Goal: Communication & Community: Answer question/provide support

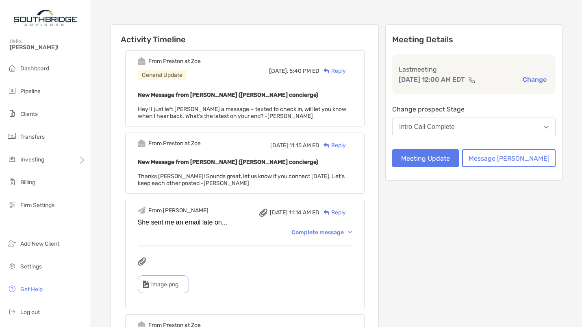
scroll to position [91, 0]
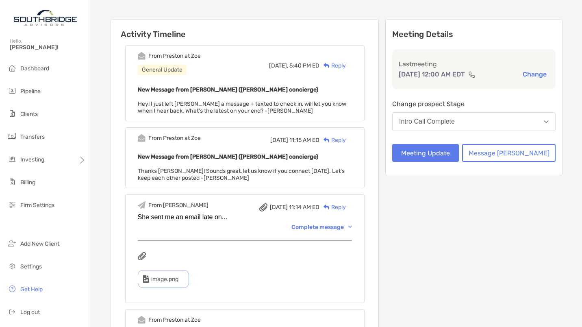
click at [339, 225] on div "Complete message" at bounding box center [321, 226] width 61 height 7
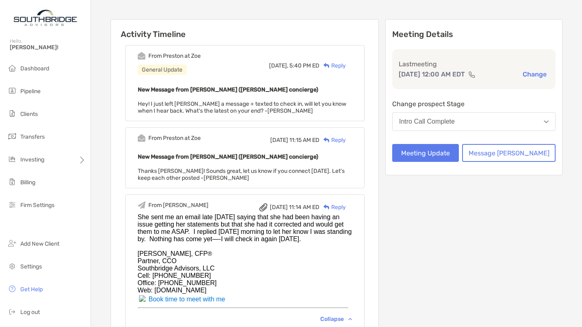
click at [346, 64] on div "Reply" at bounding box center [332, 65] width 26 height 9
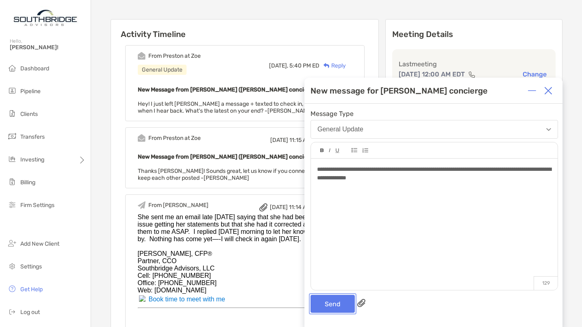
click at [336, 302] on button "Send" at bounding box center [332, 304] width 44 height 18
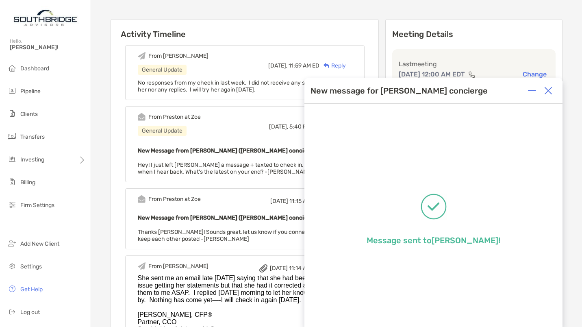
scroll to position [0, 0]
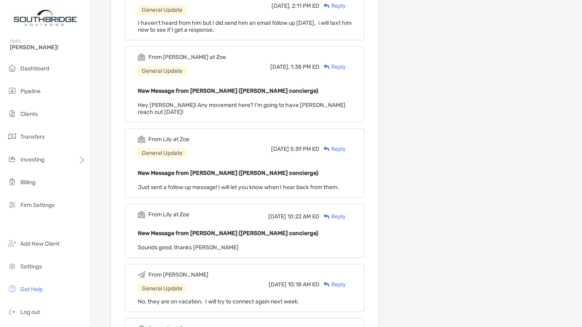
scroll to position [572, 0]
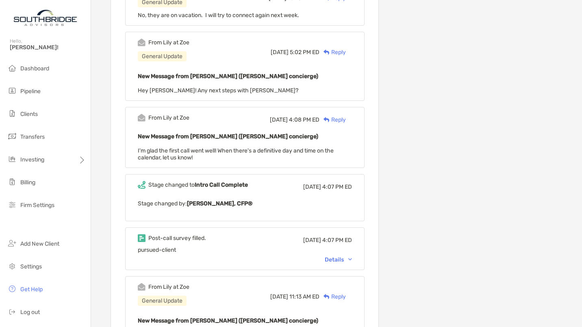
click at [352, 256] on div "Details" at bounding box center [338, 259] width 27 height 7
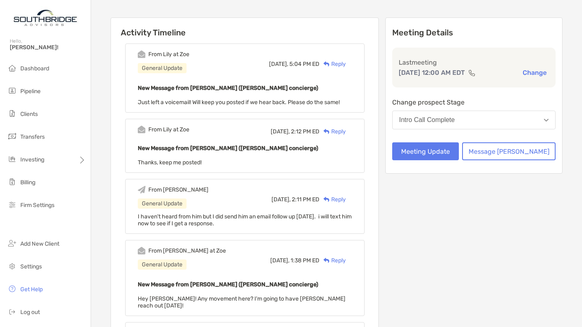
scroll to position [0, 0]
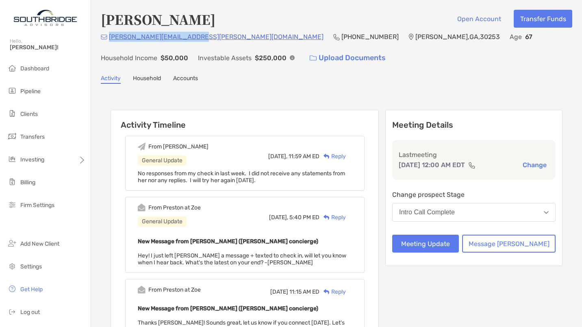
drag, startPoint x: 189, startPoint y: 37, endPoint x: 111, endPoint y: 38, distance: 78.8
click at [111, 38] on div "[PERSON_NAME][EMAIL_ADDRESS][PERSON_NAME][DOMAIN_NAME] [PHONE_NUMBER] [PERSON_N…" at bounding box center [336, 49] width 471 height 35
copy p "[PERSON_NAME][EMAIL_ADDRESS][PERSON_NAME][DOMAIN_NAME]"
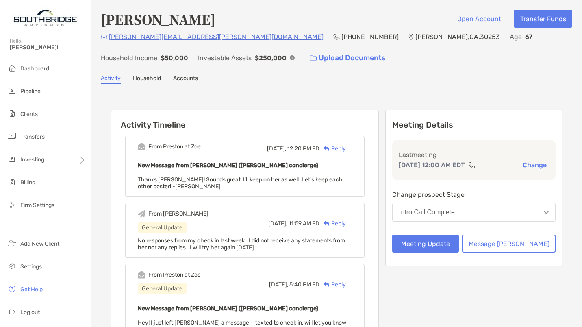
click at [207, 167] on b "New Message from [PERSON_NAME] ([PERSON_NAME] concierge)" at bounding box center [228, 165] width 180 height 7
click at [344, 146] on div "Reply" at bounding box center [332, 148] width 26 height 9
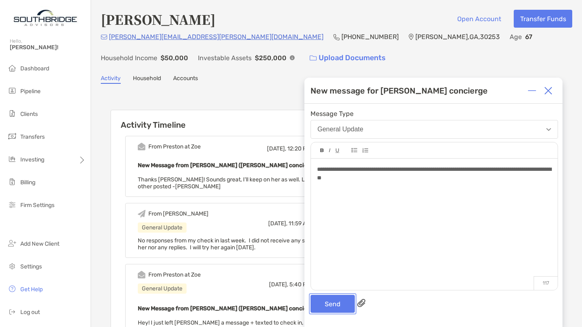
click at [327, 302] on button "Send" at bounding box center [332, 304] width 44 height 18
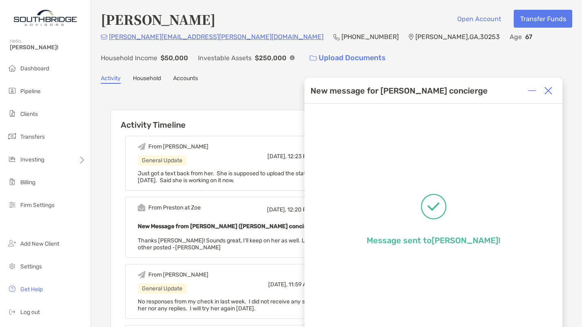
click at [547, 90] on img at bounding box center [548, 91] width 8 height 8
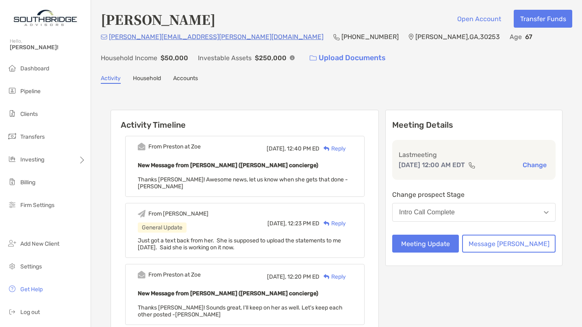
click at [346, 148] on div "Reply" at bounding box center [332, 148] width 26 height 9
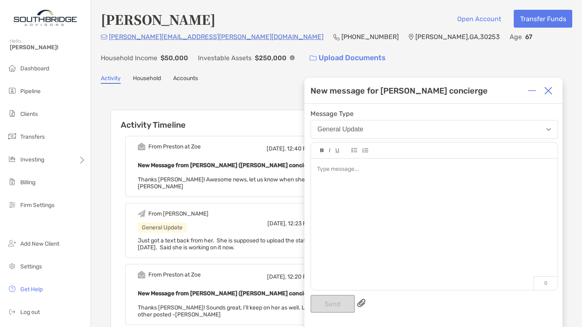
click at [336, 178] on div at bounding box center [434, 219] width 247 height 123
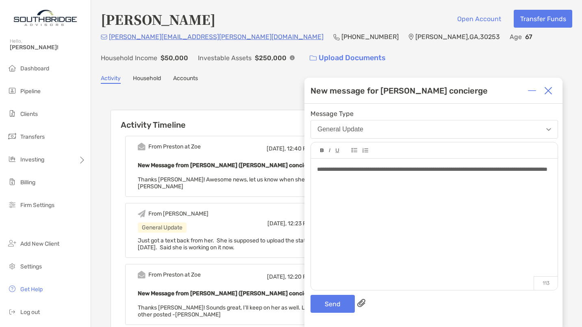
click at [340, 172] on span "**********" at bounding box center [432, 169] width 230 height 6
click at [330, 307] on button "Send" at bounding box center [332, 304] width 44 height 18
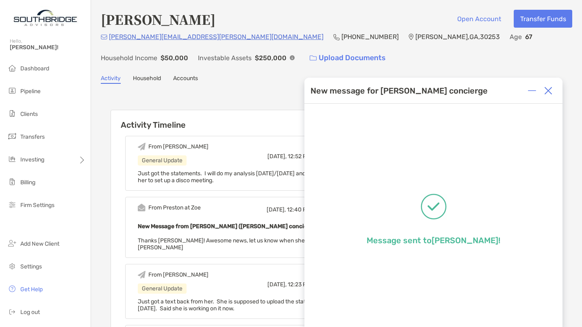
click at [549, 87] on img at bounding box center [548, 91] width 8 height 8
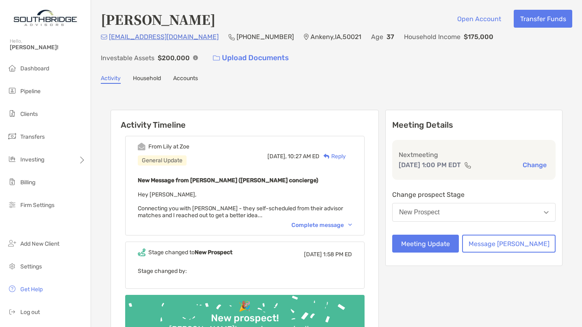
click at [298, 99] on div "Activity Timeline From Lily at [PERSON_NAME] General Update [DATE], 10:27 AM ED…" at bounding box center [336, 232] width 471 height 280
click at [454, 241] on button "Meeting Update" at bounding box center [425, 243] width 67 height 18
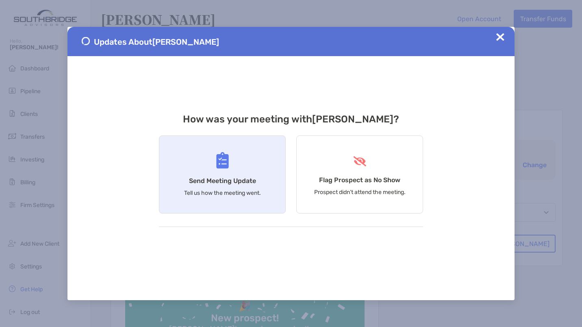
click at [246, 180] on h4 "Send Meeting Update" at bounding box center [222, 181] width 67 height 8
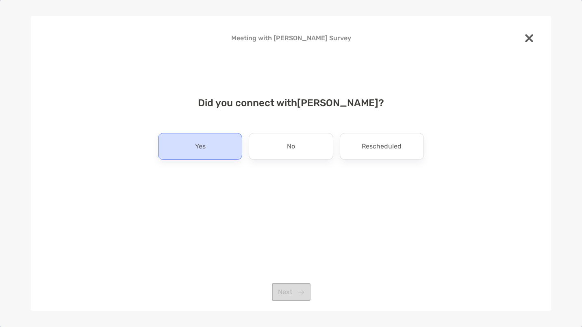
click at [206, 150] on div "Yes" at bounding box center [200, 146] width 84 height 27
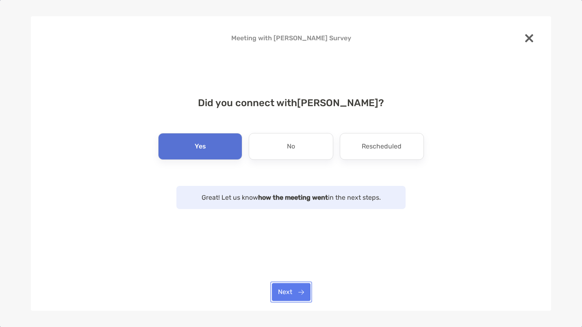
click at [292, 294] on button "Next" at bounding box center [291, 292] width 39 height 18
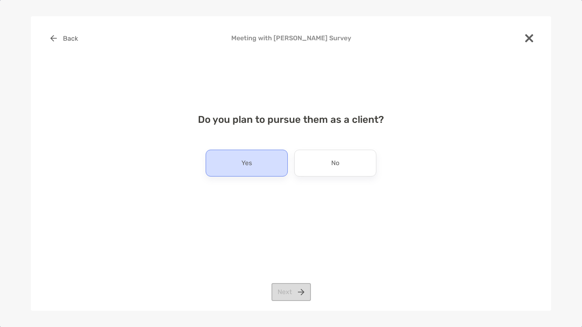
click at [251, 163] on p "Yes" at bounding box center [246, 162] width 11 height 13
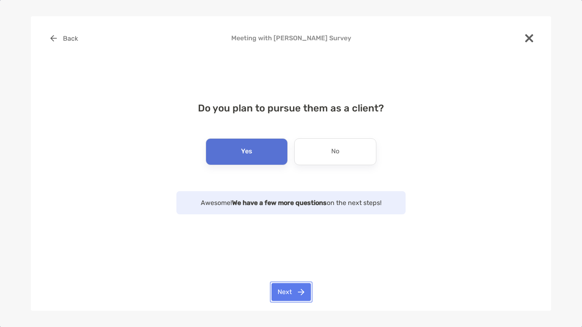
click at [287, 295] on button "Next" at bounding box center [290, 292] width 39 height 18
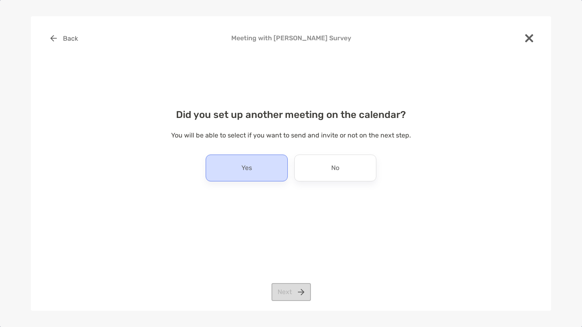
click at [247, 175] on div "Yes" at bounding box center [247, 167] width 82 height 27
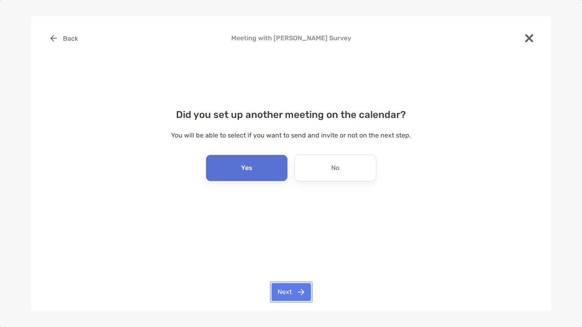
click at [289, 294] on button "Next" at bounding box center [290, 292] width 39 height 18
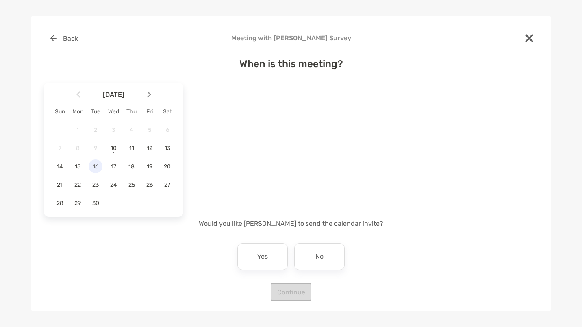
click at [95, 169] on span "16" at bounding box center [96, 166] width 14 height 7
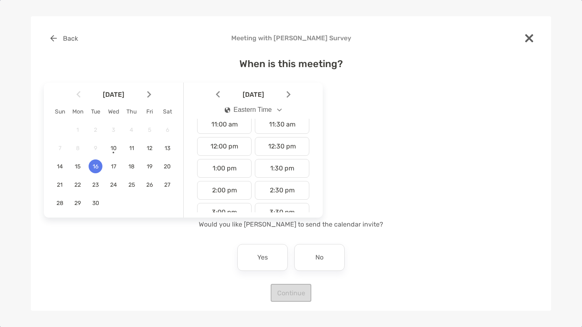
scroll to position [327, 0]
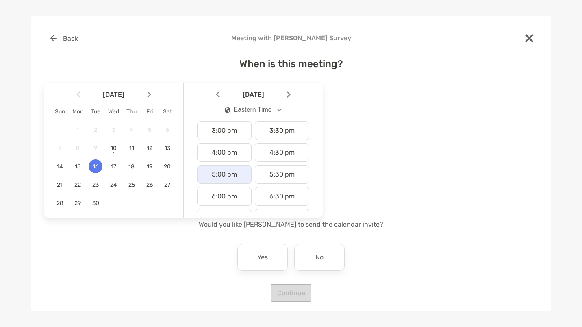
click at [227, 174] on div "5:00 pm" at bounding box center [224, 174] width 54 height 19
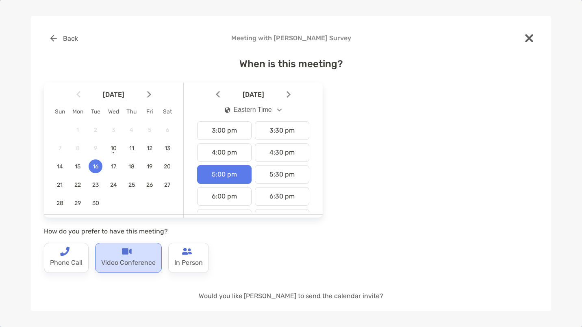
click at [112, 262] on p "Video Conference" at bounding box center [128, 262] width 54 height 13
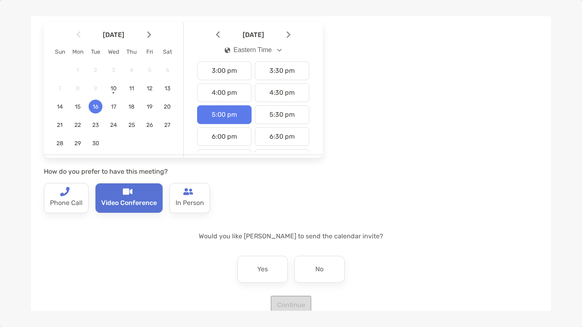
scroll to position [65, 0]
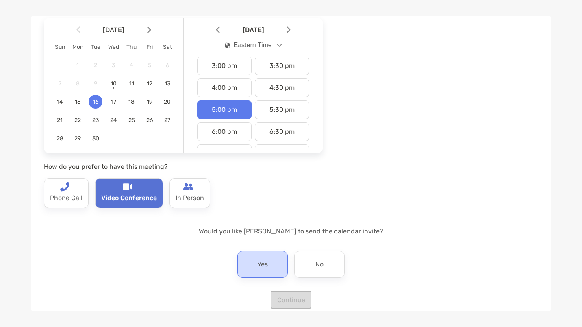
click at [268, 269] on div "Yes" at bounding box center [262, 264] width 50 height 27
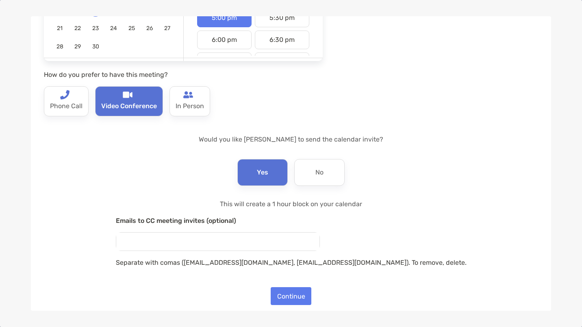
scroll to position [158, 0]
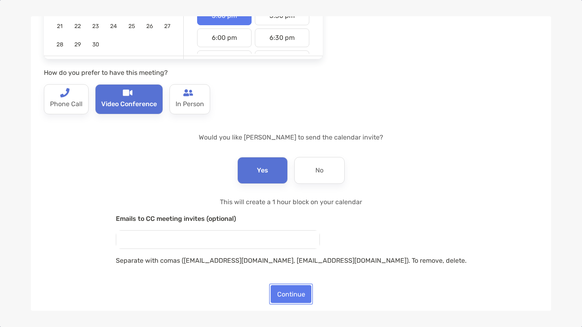
click at [294, 294] on button "Continue" at bounding box center [291, 294] width 41 height 18
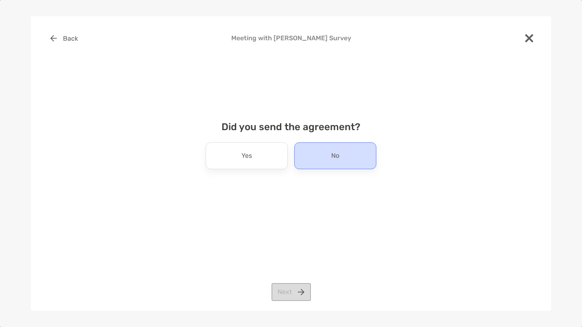
click at [336, 163] on div "No" at bounding box center [335, 155] width 82 height 27
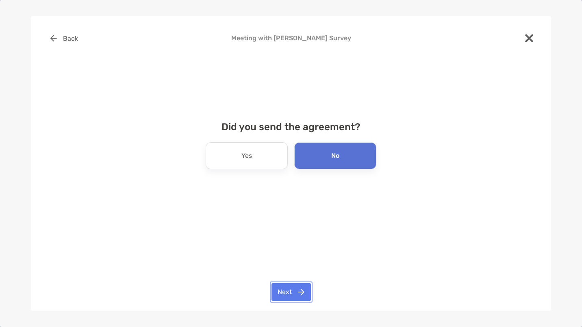
click at [295, 287] on button "Next" at bounding box center [290, 292] width 39 height 18
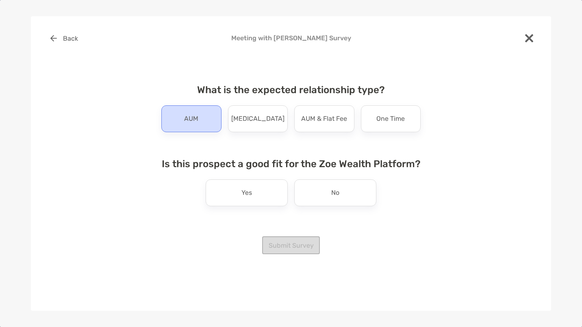
click at [197, 121] on p "AUM" at bounding box center [191, 118] width 14 height 13
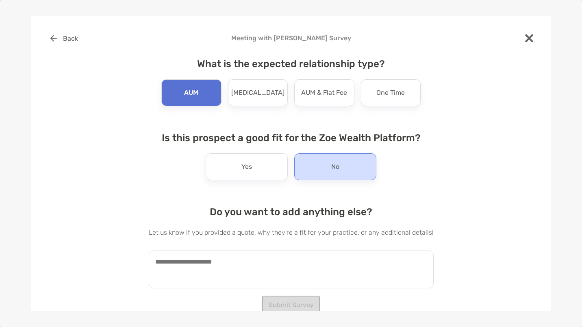
click at [342, 165] on div "No" at bounding box center [335, 166] width 82 height 27
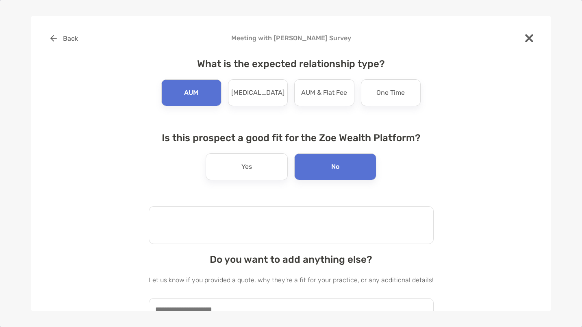
click at [238, 228] on textarea at bounding box center [291, 225] width 285 height 38
type textarea "**********"
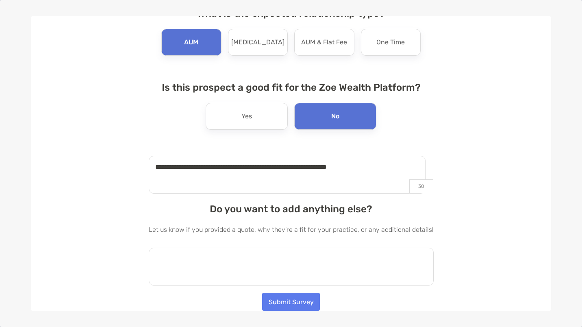
click at [195, 264] on textarea at bounding box center [291, 266] width 285 height 38
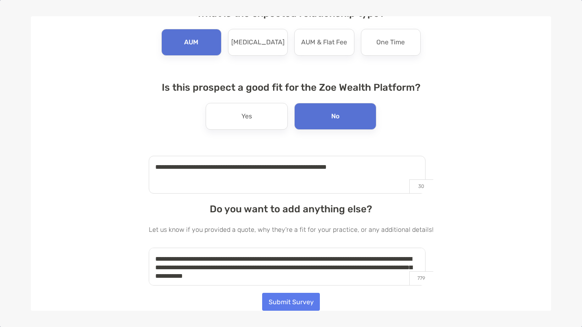
type textarea "**********"
click at [288, 300] on button "Submit Survey" at bounding box center [291, 301] width 58 height 18
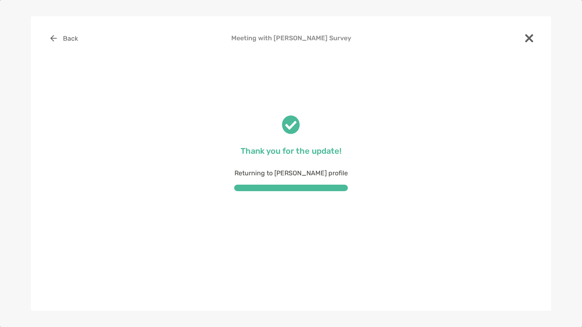
scroll to position [0, 0]
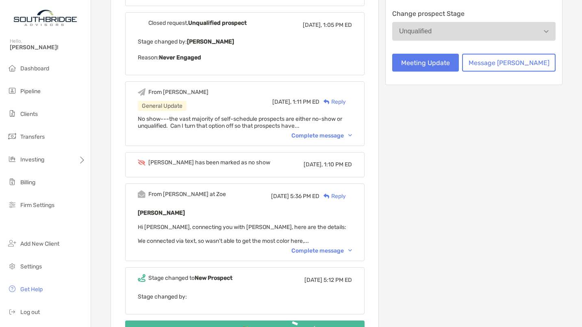
scroll to position [258, 0]
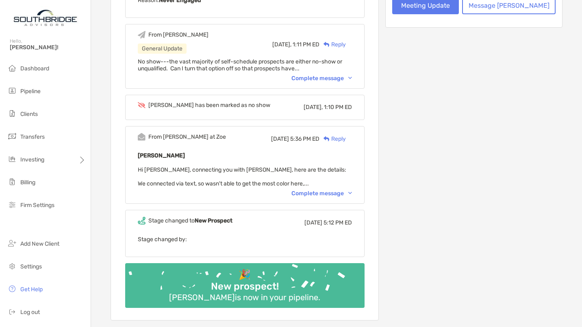
click at [344, 190] on div "Complete message" at bounding box center [321, 193] width 61 height 7
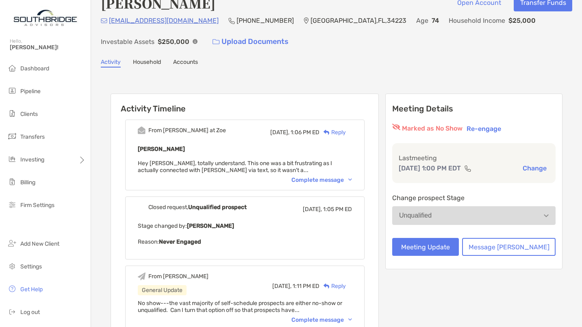
scroll to position [15, 0]
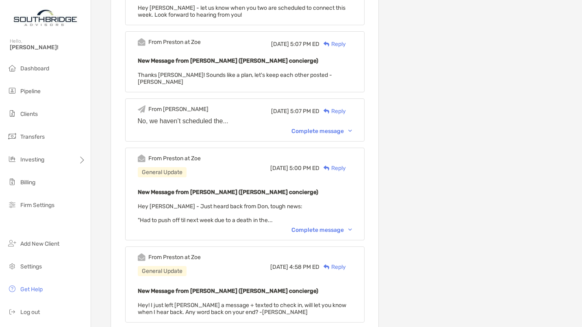
scroll to position [511, 0]
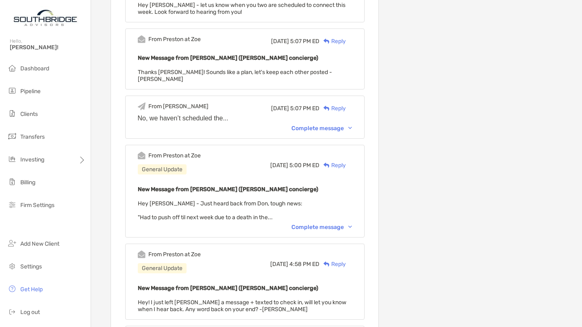
click at [348, 125] on div "Complete message" at bounding box center [321, 128] width 61 height 7
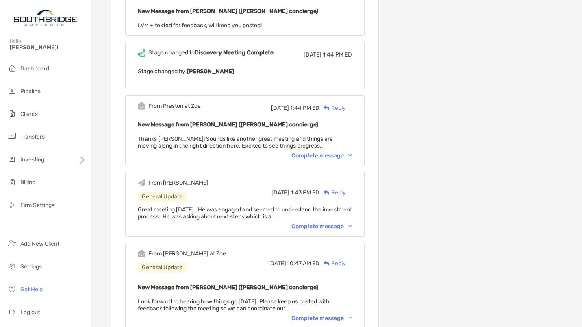
scroll to position [1518, 0]
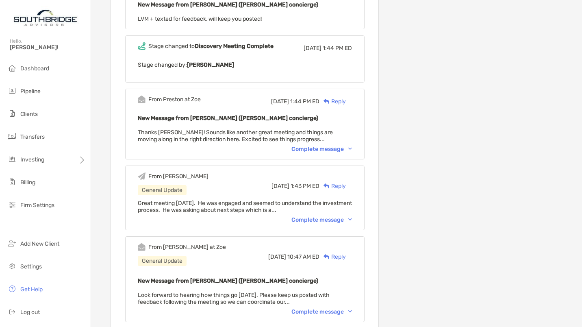
click at [338, 216] on div "Complete message" at bounding box center [321, 219] width 61 height 7
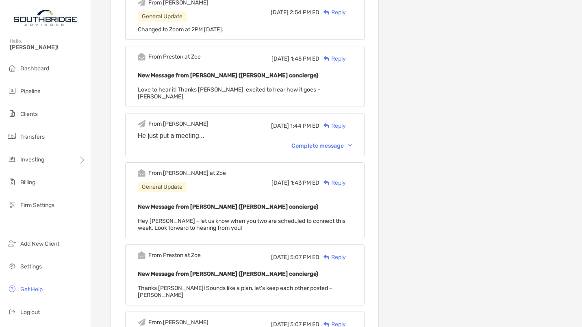
scroll to position [0, 0]
